Goal: Task Accomplishment & Management: Manage account settings

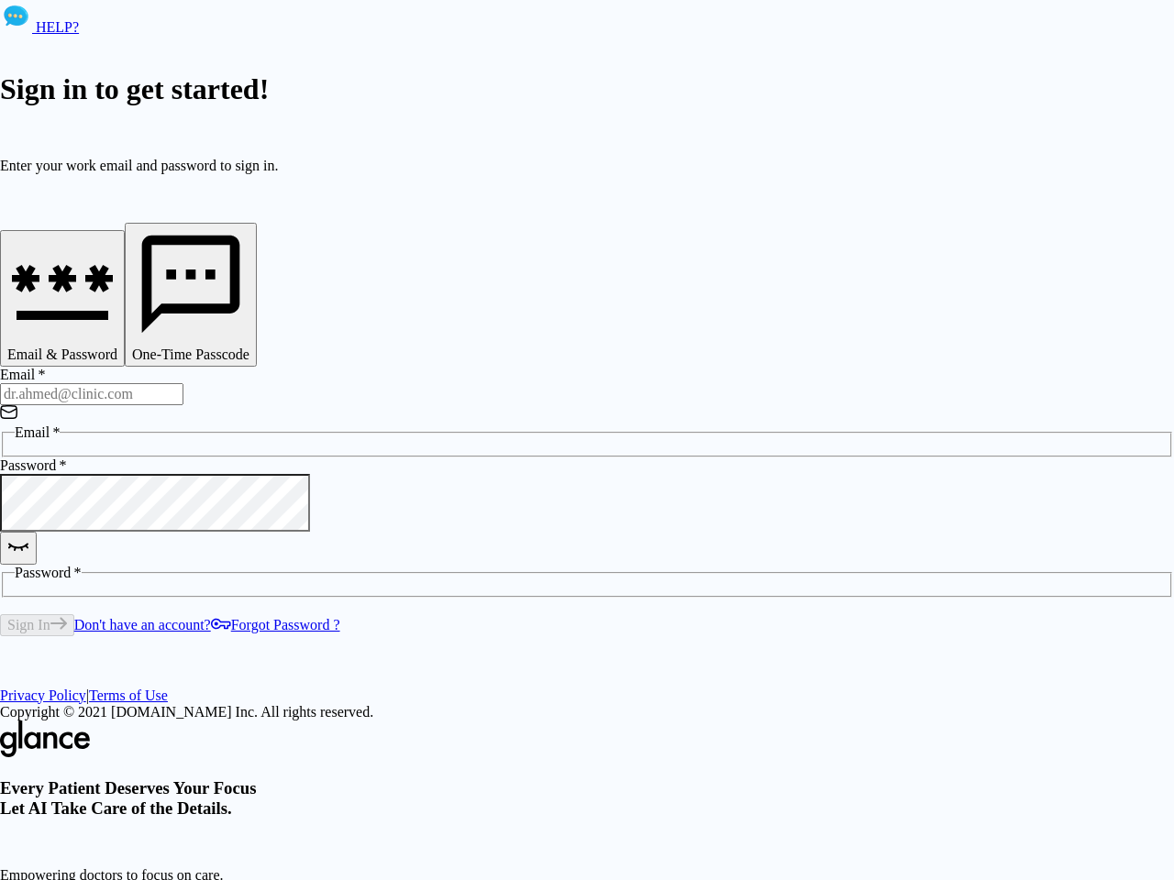
click at [852, 815] on div "HELP? Sign in to get started! Enter your work email and password to sign in. Em…" at bounding box center [587, 519] width 1174 height 1038
click at [117, 303] on icon "button" at bounding box center [62, 288] width 110 height 110
click at [249, 303] on icon "button" at bounding box center [190, 284] width 117 height 117
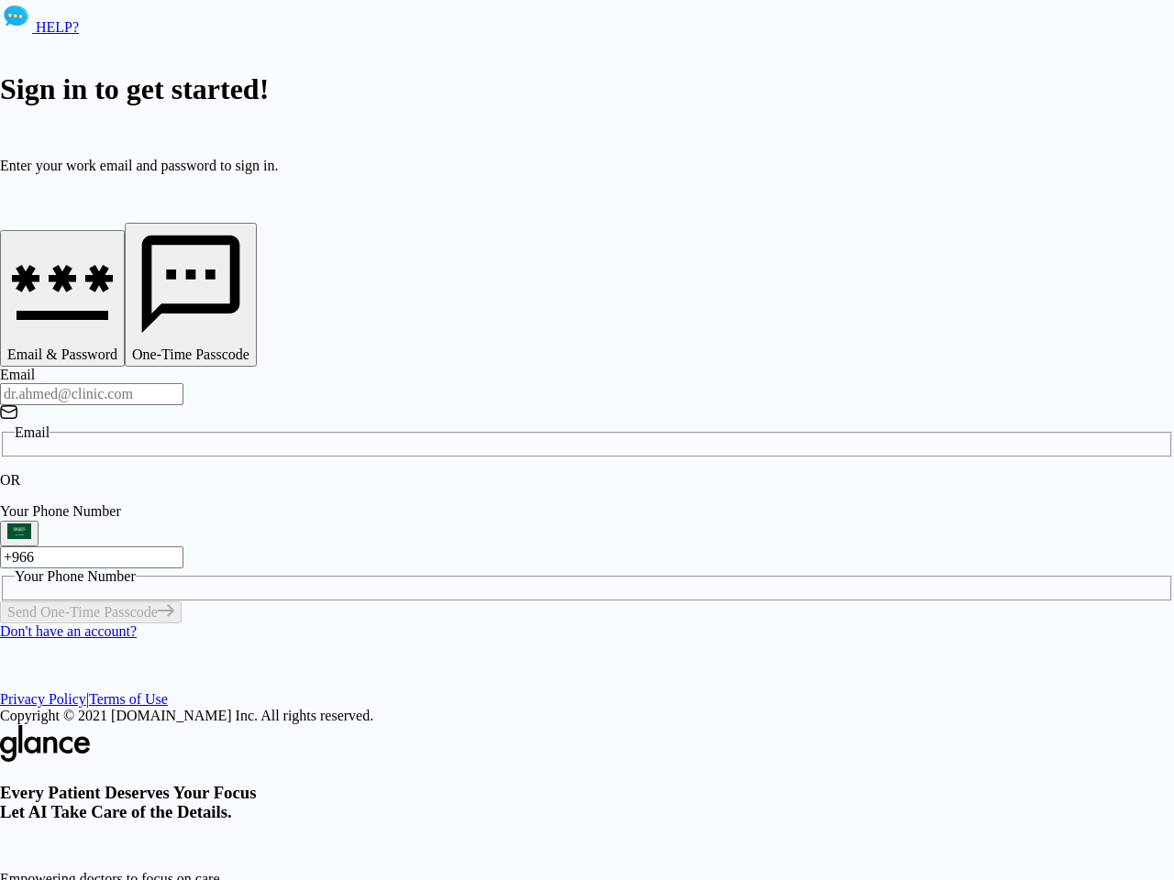
click at [183, 383] on input "Email" at bounding box center [91, 394] width 183 height 22
click at [302, 472] on p "OR" at bounding box center [587, 480] width 1174 height 17
click at [454, 472] on div "OR" at bounding box center [587, 480] width 1174 height 17
click at [826, 725] on div "Every Patient Deserves Your Focus Let AI Take Care of the Details. Empowering d…" at bounding box center [587, 883] width 1174 height 316
